Goal: Information Seeking & Learning: Learn about a topic

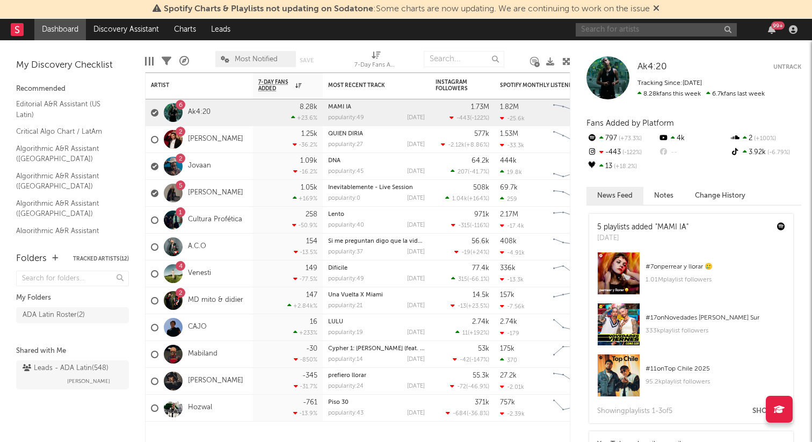
click at [621, 33] on input "text" at bounding box center [655, 29] width 161 height 13
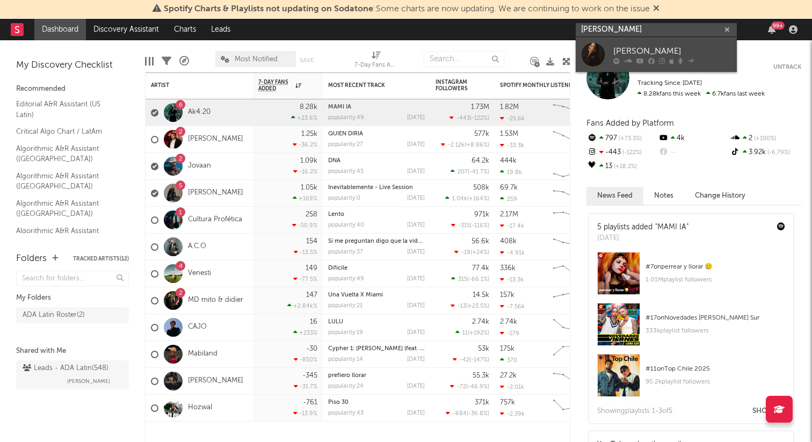
type input "[PERSON_NAME]"
click at [622, 50] on div "[PERSON_NAME]" at bounding box center [672, 51] width 118 height 13
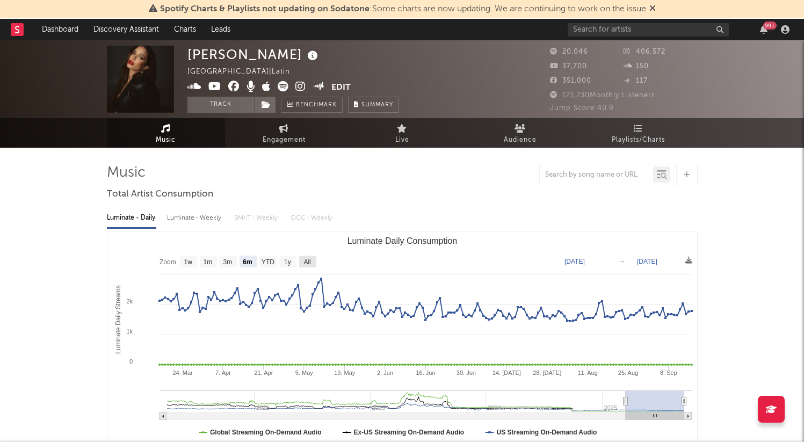
click at [303, 259] on text "All" at bounding box center [306, 262] width 7 height 8
select select "All"
type input "[DATE]"
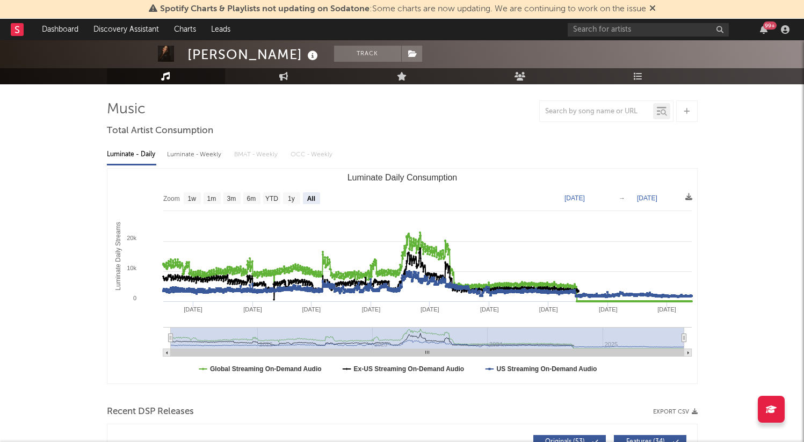
scroll to position [71, 0]
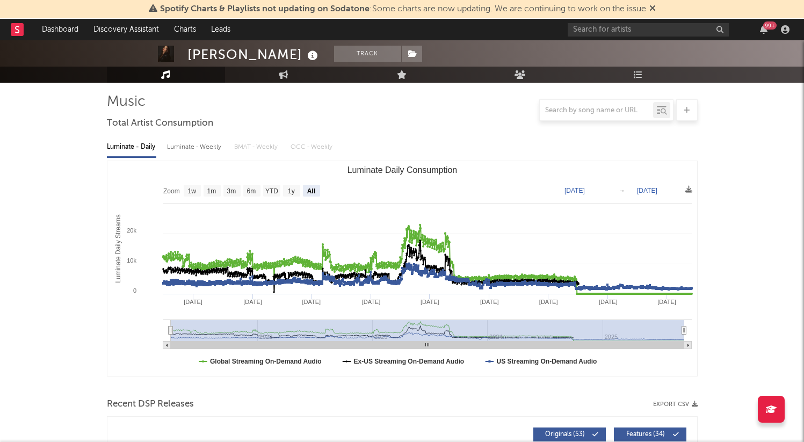
drag, startPoint x: 407, startPoint y: 347, endPoint x: 382, endPoint y: 345, distance: 25.3
click at [382, 345] on rect "Luminate Daily Consumption" at bounding box center [427, 345] width 513 height 8
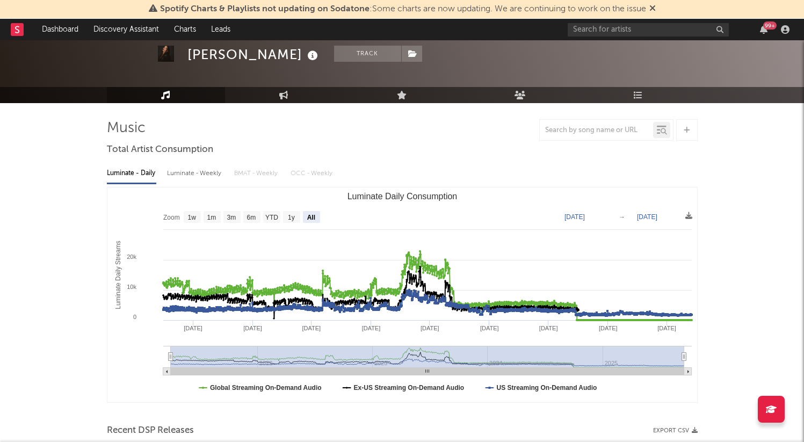
scroll to position [28, 0]
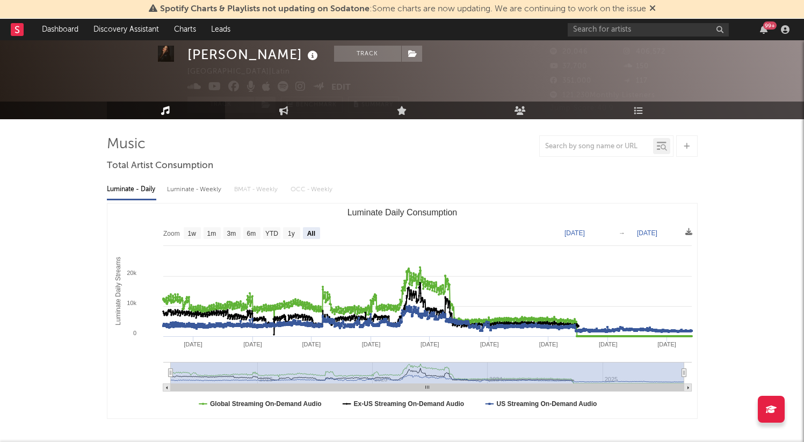
click at [249, 189] on div "Luminate - Daily Luminate - Weekly BMAT - Weekly OCC - Weekly" at bounding box center [402, 189] width 590 height 18
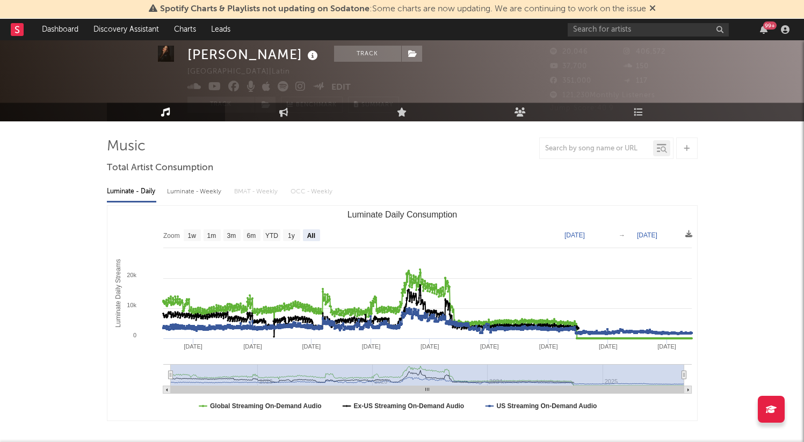
scroll to position [0, 0]
